Goal: Check status: Check status

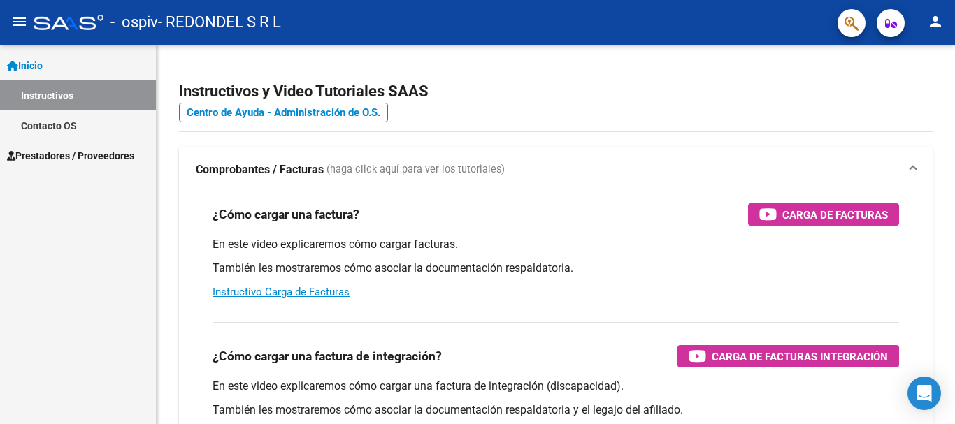
click at [52, 152] on span "Prestadores / Proveedores" at bounding box center [70, 155] width 127 height 15
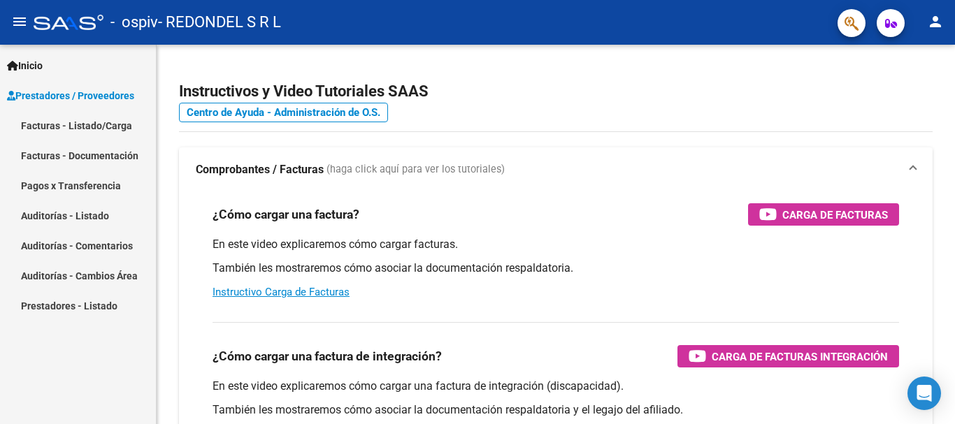
click at [97, 189] on link "Pagos x Transferencia" at bounding box center [78, 186] width 156 height 30
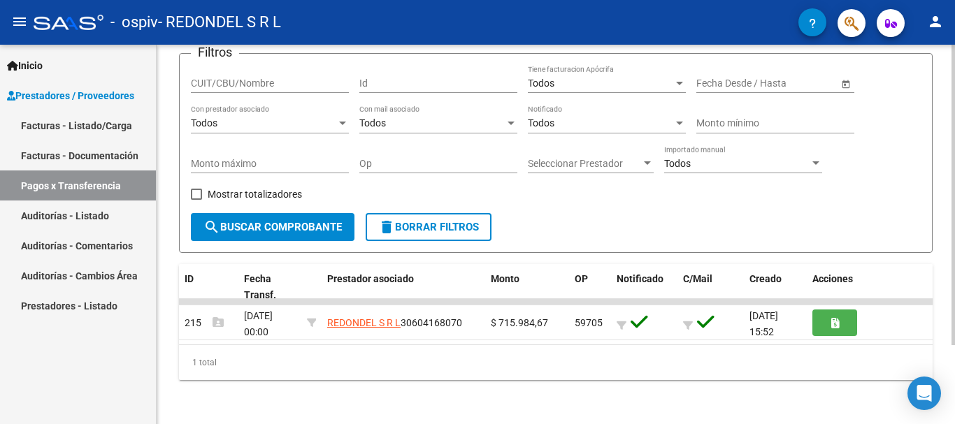
scroll to position [99, 0]
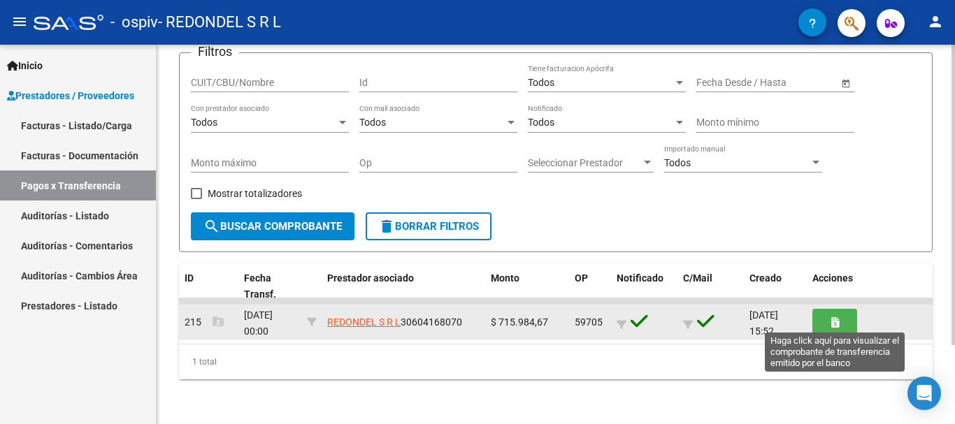
click at [828, 318] on button "button" at bounding box center [834, 322] width 45 height 26
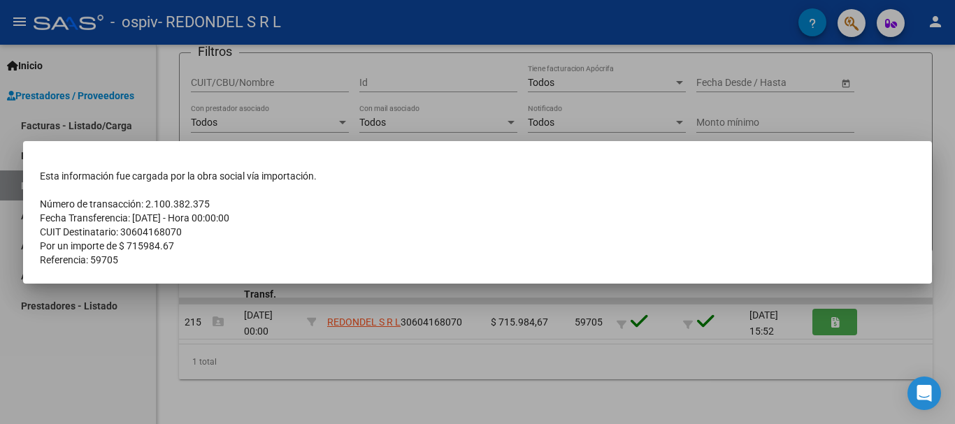
click at [565, 247] on td "Por un importe de $ 715984.67" at bounding box center [477, 246] width 875 height 14
click at [465, 358] on div at bounding box center [477, 212] width 955 height 424
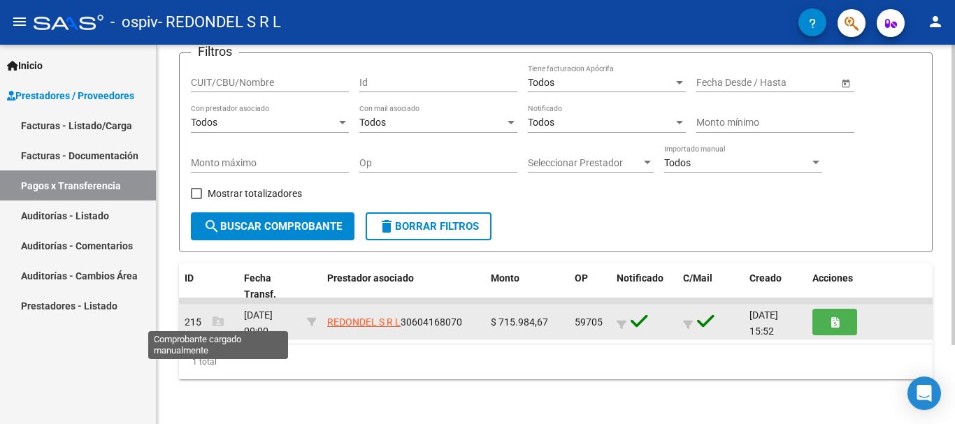
click at [216, 321] on icon at bounding box center [217, 321] width 11 height 11
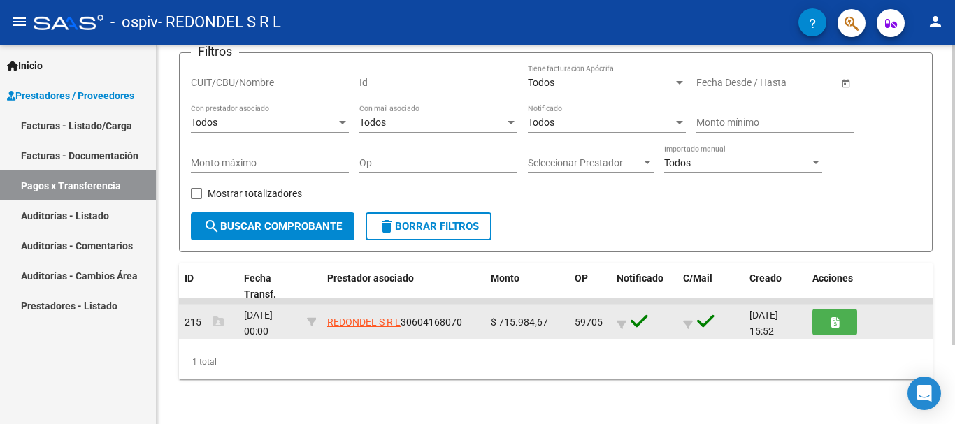
click at [216, 321] on icon at bounding box center [217, 321] width 11 height 11
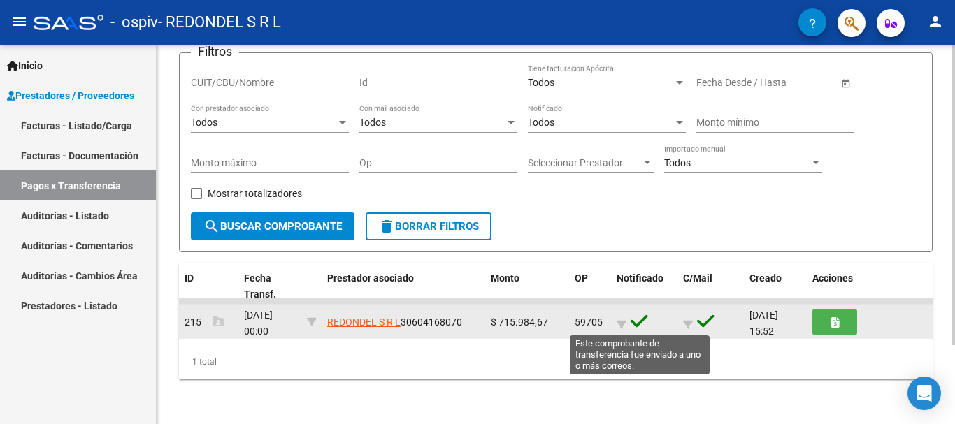
click at [640, 312] on icon at bounding box center [638, 322] width 17 height 20
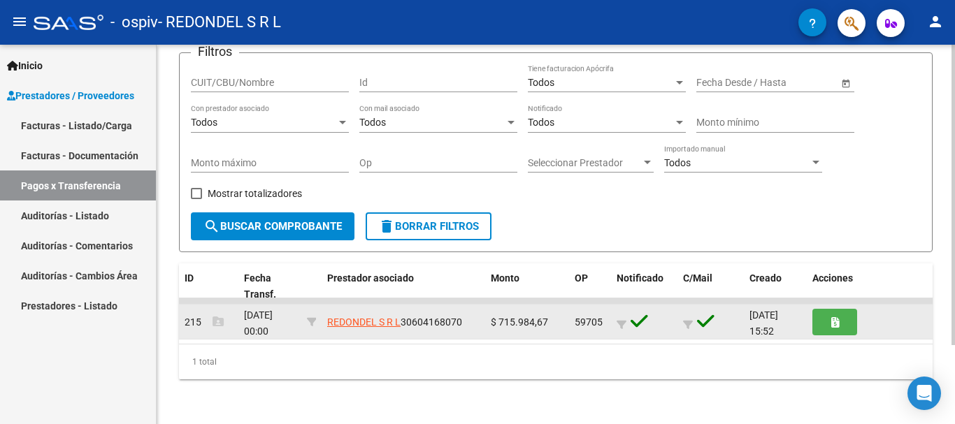
click at [639, 319] on icon at bounding box center [638, 322] width 17 height 20
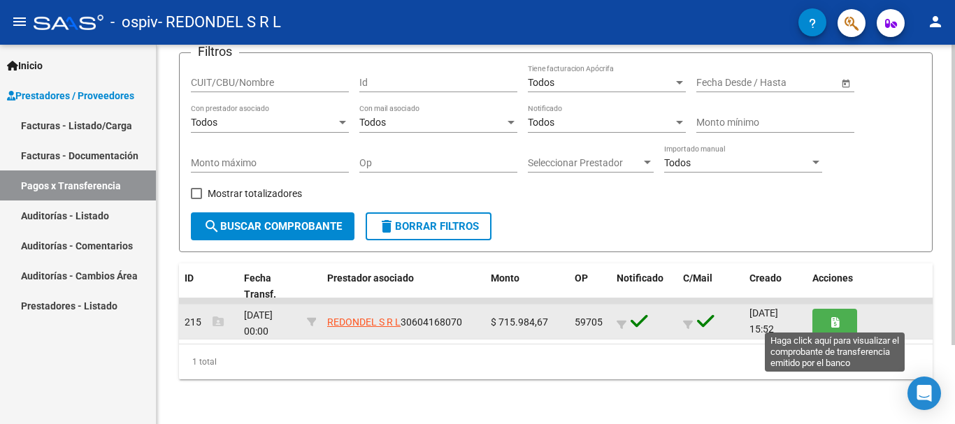
click at [819, 323] on button "button" at bounding box center [834, 322] width 45 height 26
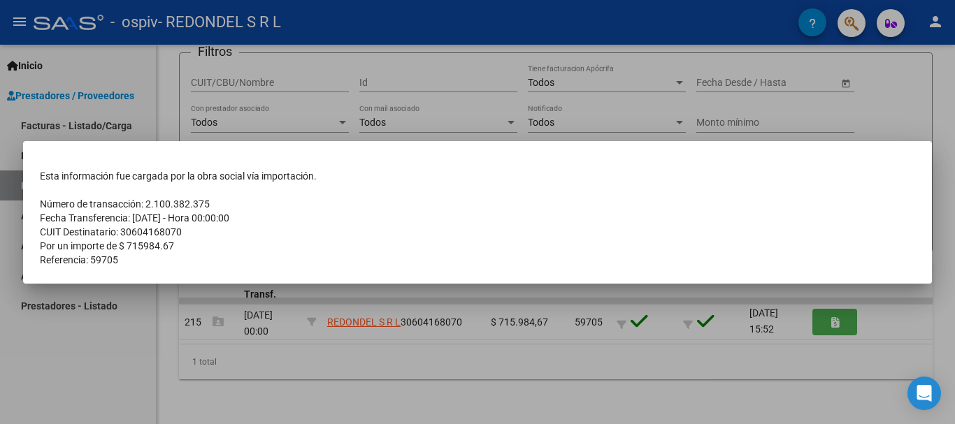
click at [142, 338] on div at bounding box center [477, 212] width 955 height 424
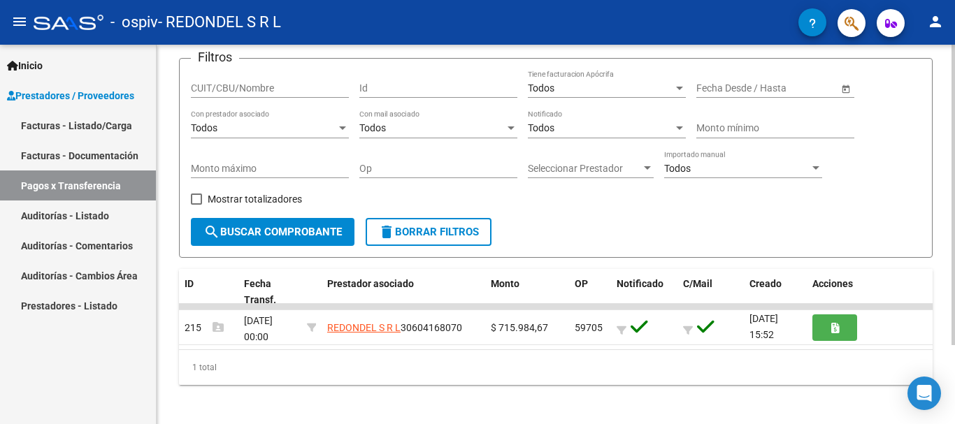
scroll to position [99, 0]
